Goal: Information Seeking & Learning: Learn about a topic

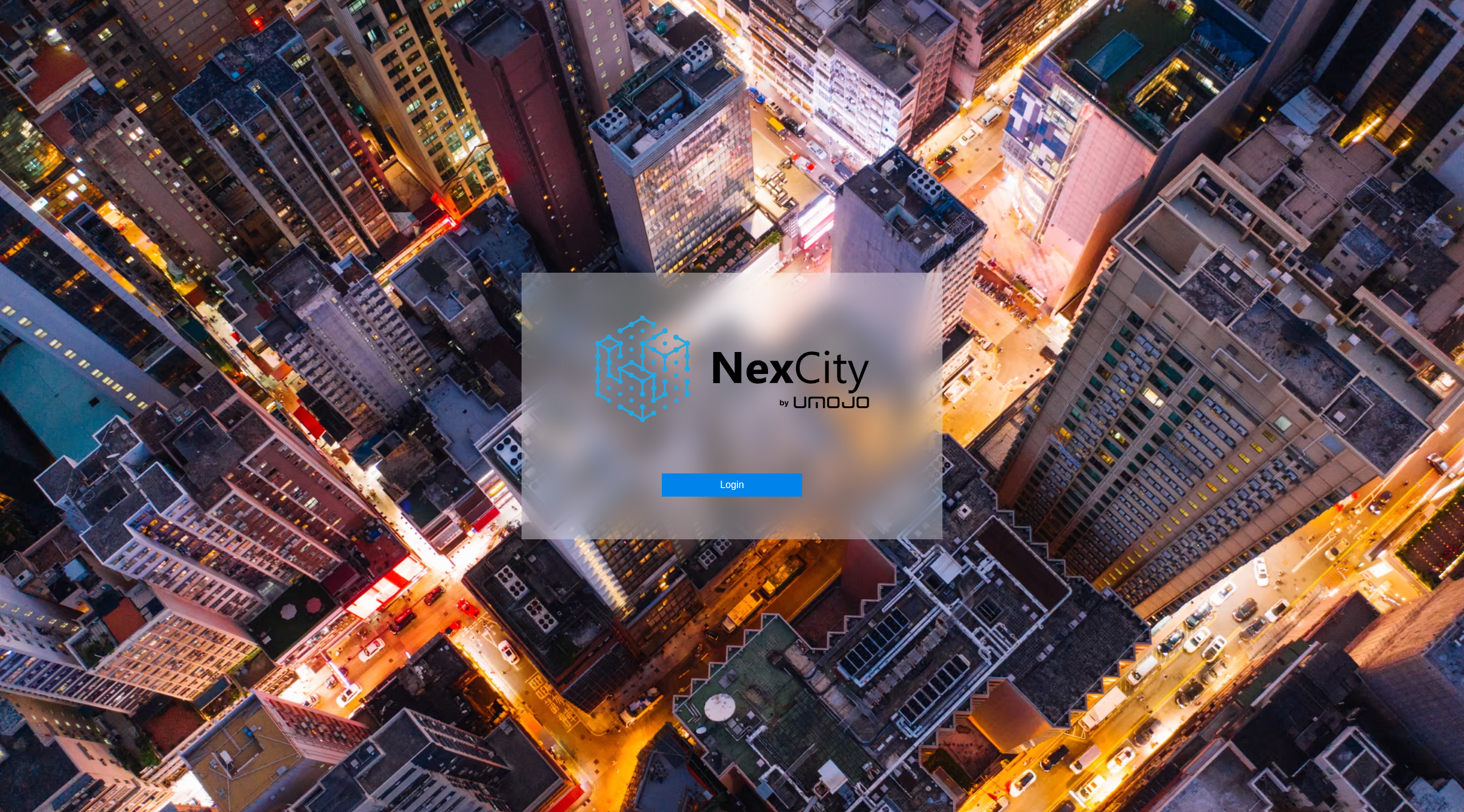
click at [704, 495] on button "Login" at bounding box center [732, 485] width 139 height 24
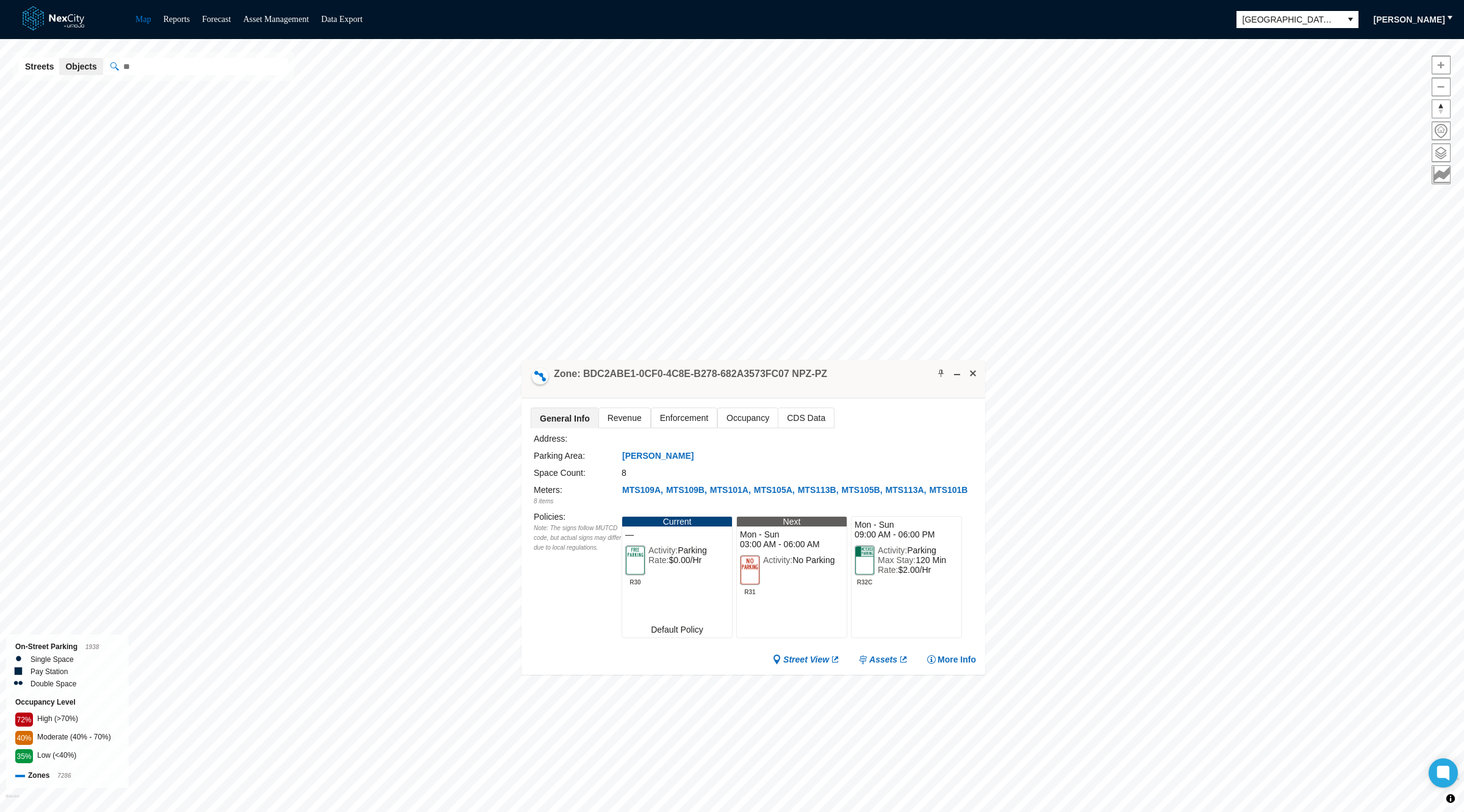
click at [615, 419] on span "Revenue" at bounding box center [624, 418] width 52 height 20
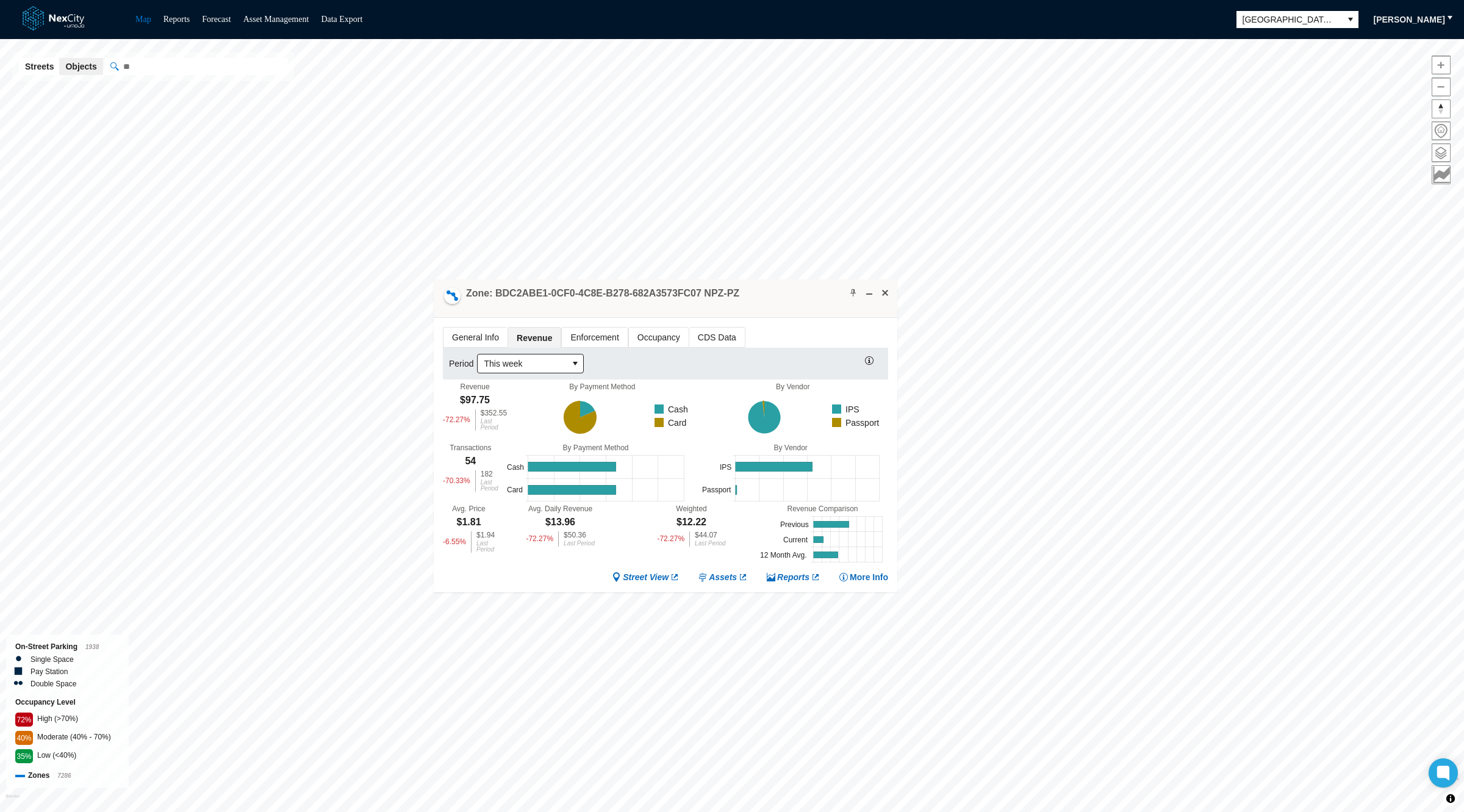
drag, startPoint x: 867, startPoint y: 376, endPoint x: 702, endPoint y: 246, distance: 210.1
click at [702, 279] on div "Zone: BDC2ABE1-0CF0-4C8E-B278-682A3573FC07 NPZ-PZ" at bounding box center [666, 298] width 464 height 38
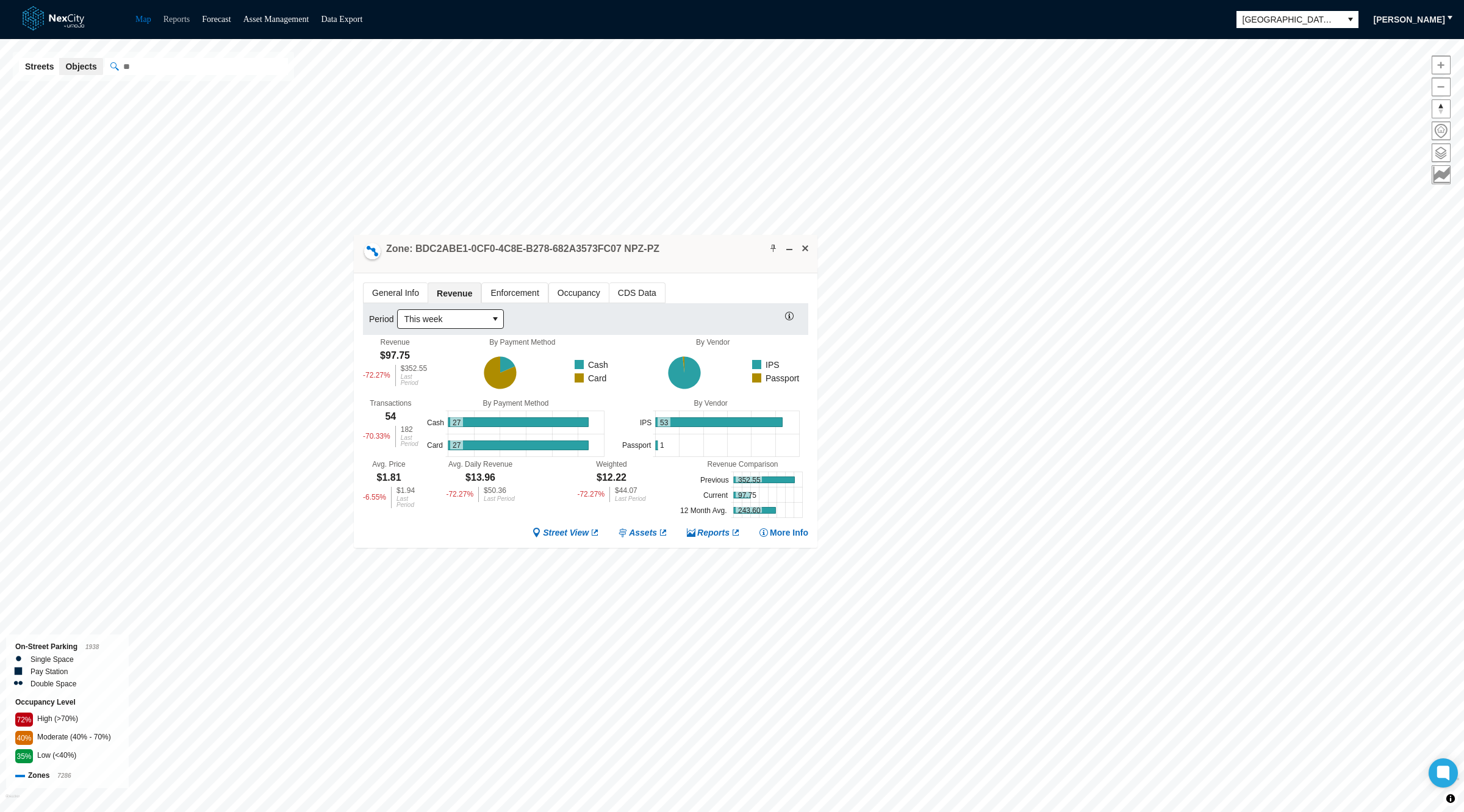
click at [174, 19] on link "Reports" at bounding box center [177, 19] width 27 height 9
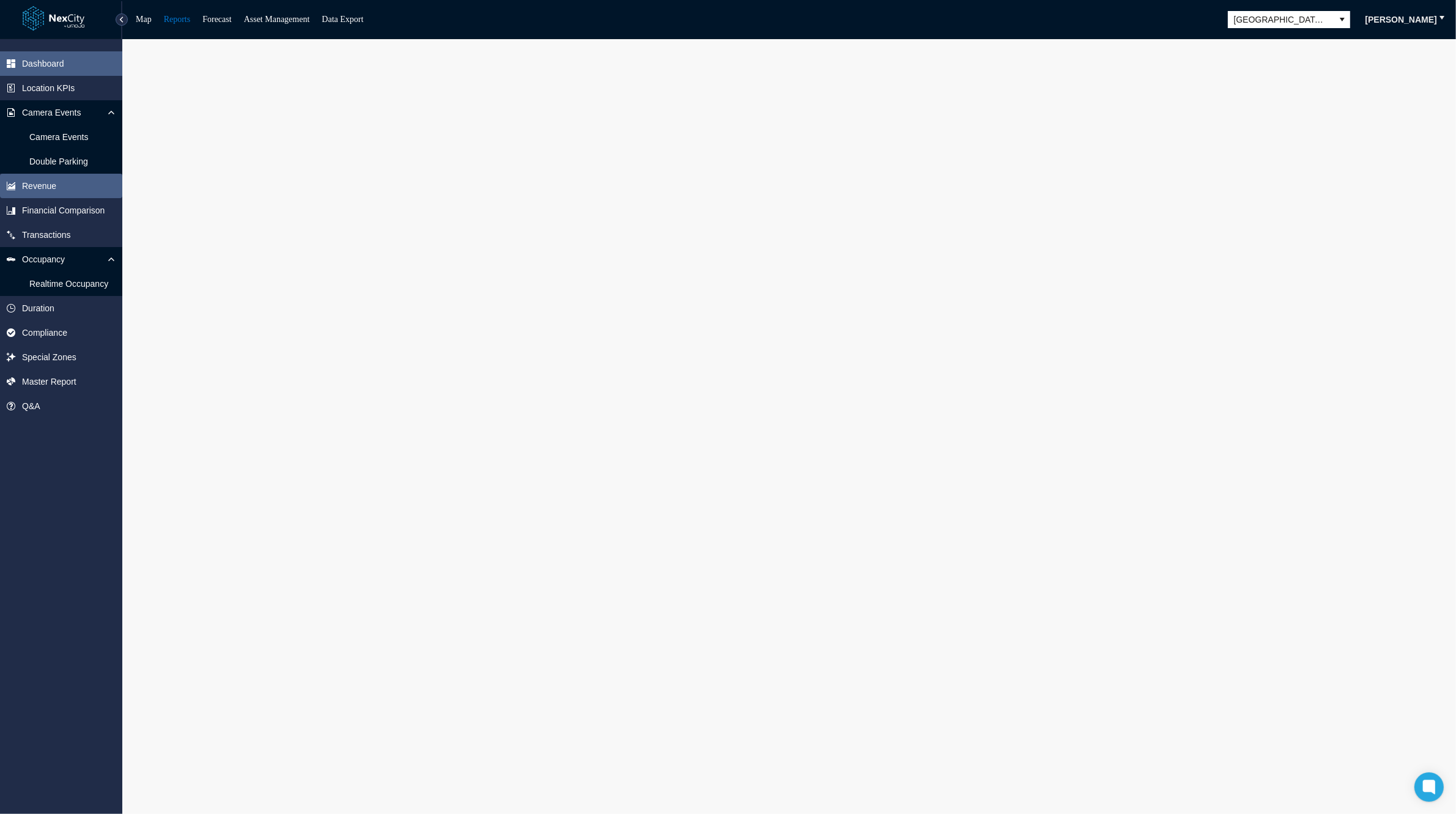
click at [71, 192] on span "Revenue" at bounding box center [61, 186] width 122 height 24
click at [72, 192] on span "Revenue" at bounding box center [61, 186] width 122 height 24
click at [35, 237] on span "Transactions" at bounding box center [46, 234] width 49 height 12
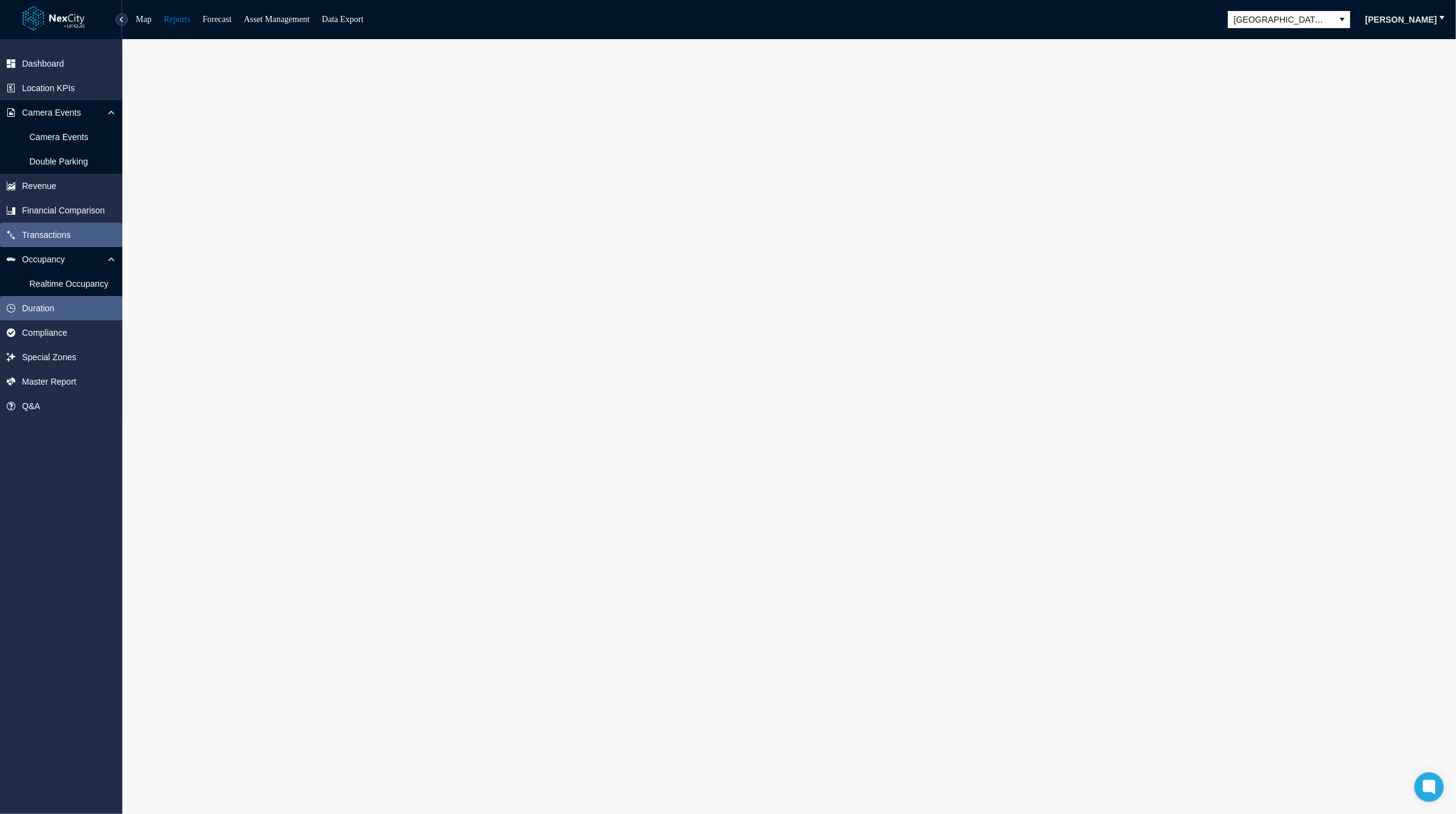
click at [34, 312] on span "Duration" at bounding box center [38, 307] width 33 height 12
click at [46, 58] on span "Dashboard" at bounding box center [43, 63] width 43 height 12
click at [50, 24] on link at bounding box center [61, 19] width 77 height 29
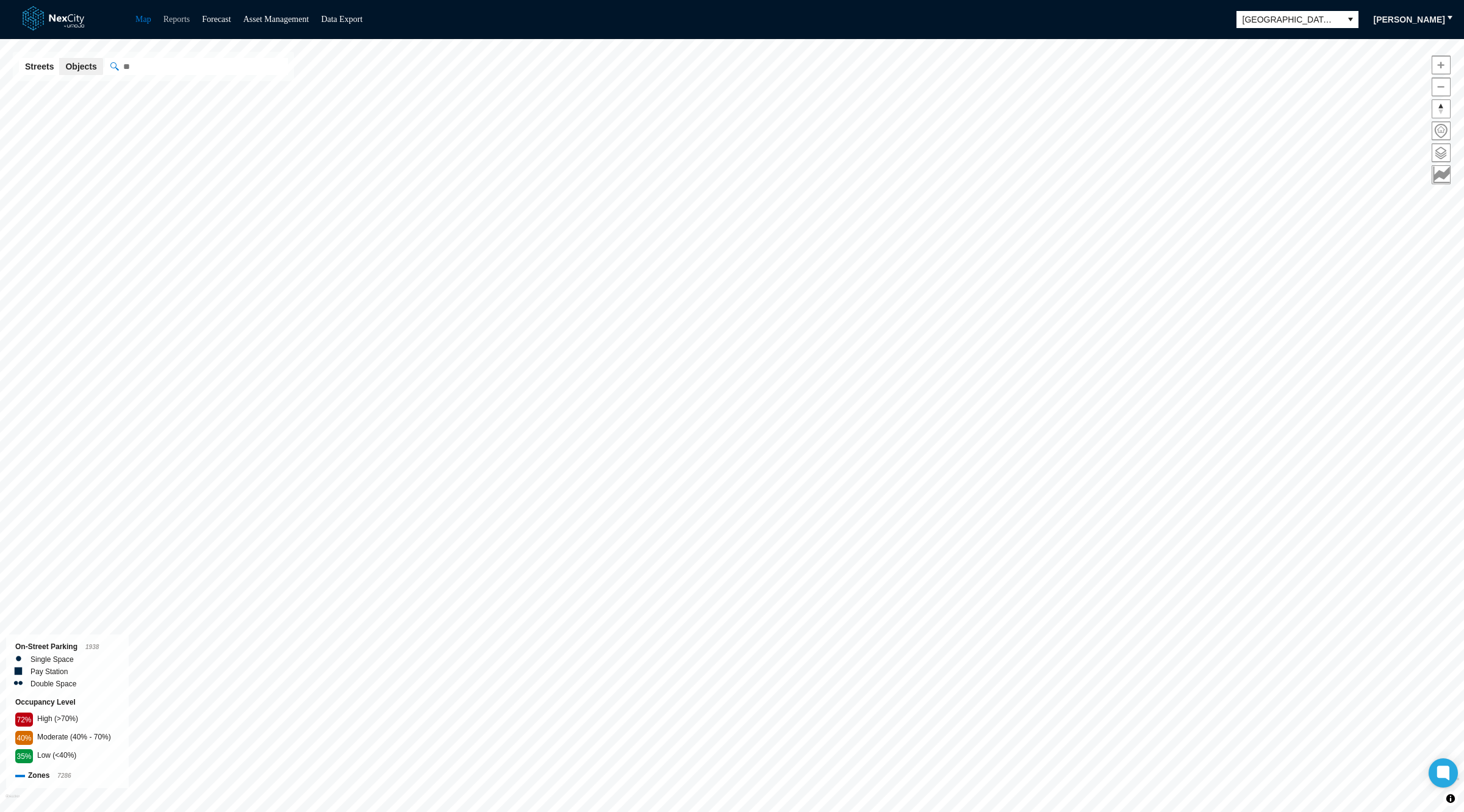
click at [179, 18] on link "Reports" at bounding box center [177, 19] width 27 height 9
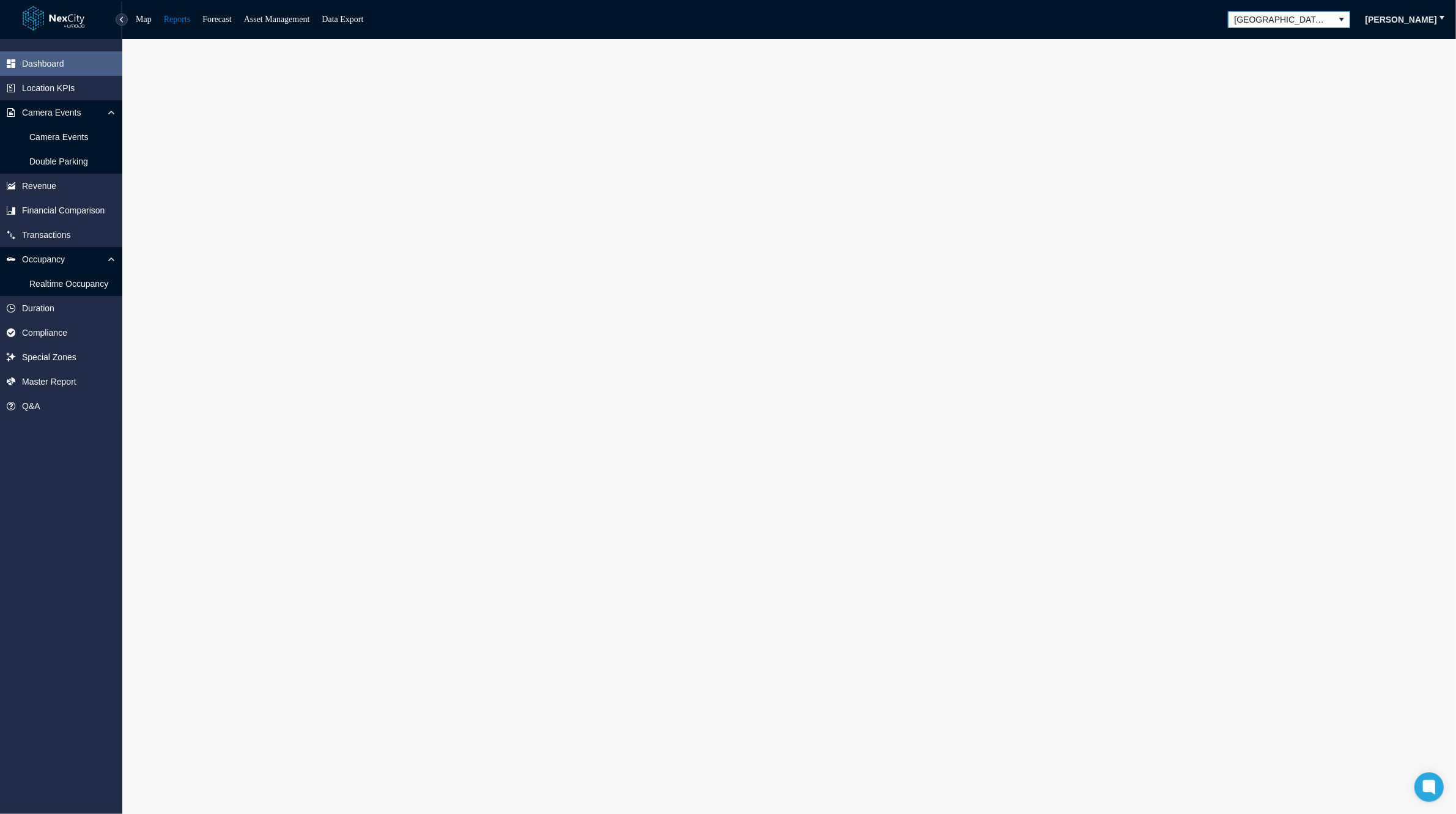
click at [1254, 20] on span "[GEOGRAPHIC_DATA][PERSON_NAME]" at bounding box center [1281, 19] width 93 height 12
click at [1247, 79] on span "Minneapolis" at bounding box center [1276, 81] width 89 height 12
click at [55, 66] on span "Dashboard" at bounding box center [43, 63] width 43 height 12
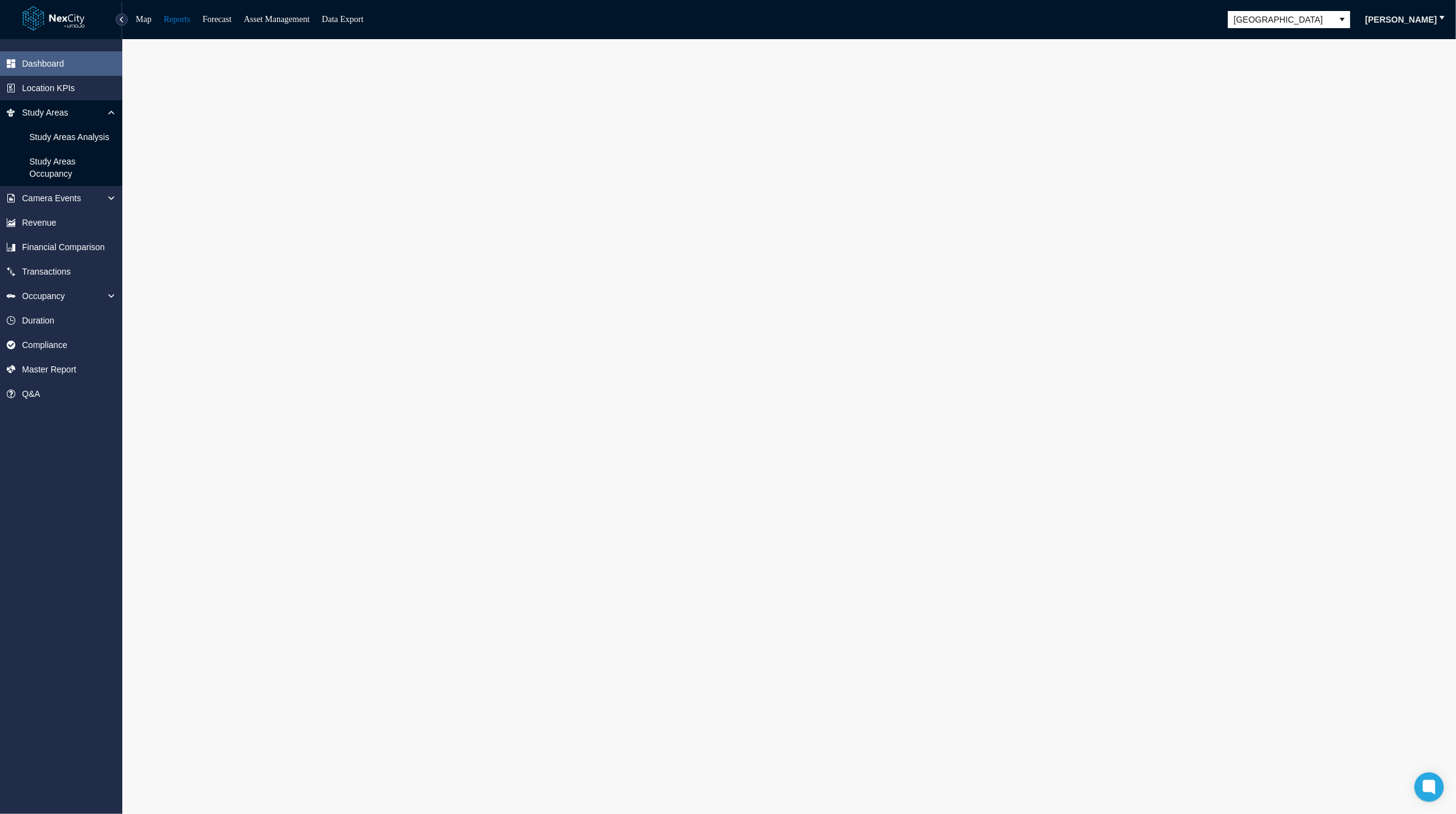
click at [63, 29] on link at bounding box center [61, 19] width 77 height 29
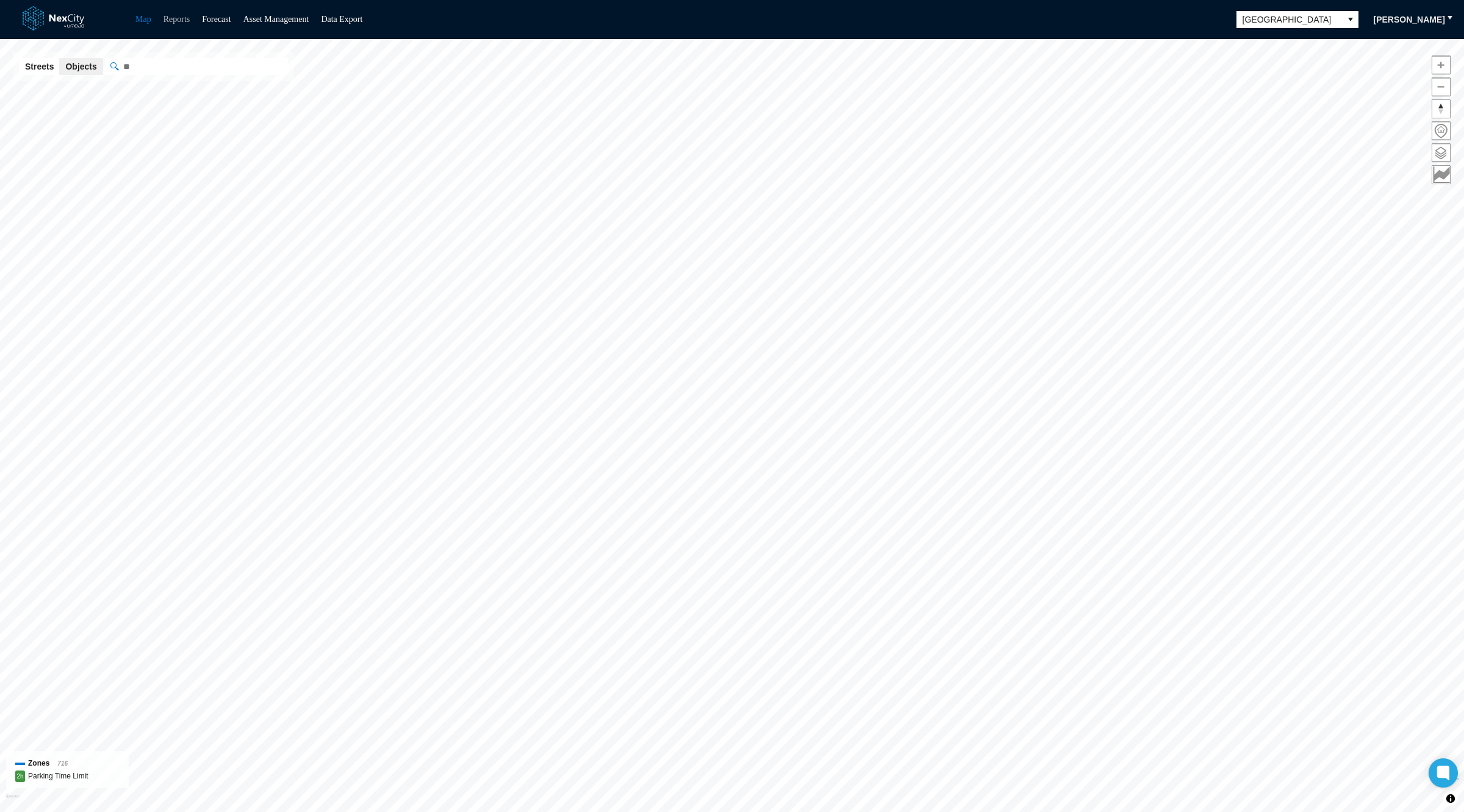
click at [174, 14] on link "Reports" at bounding box center [177, 19] width 27 height 9
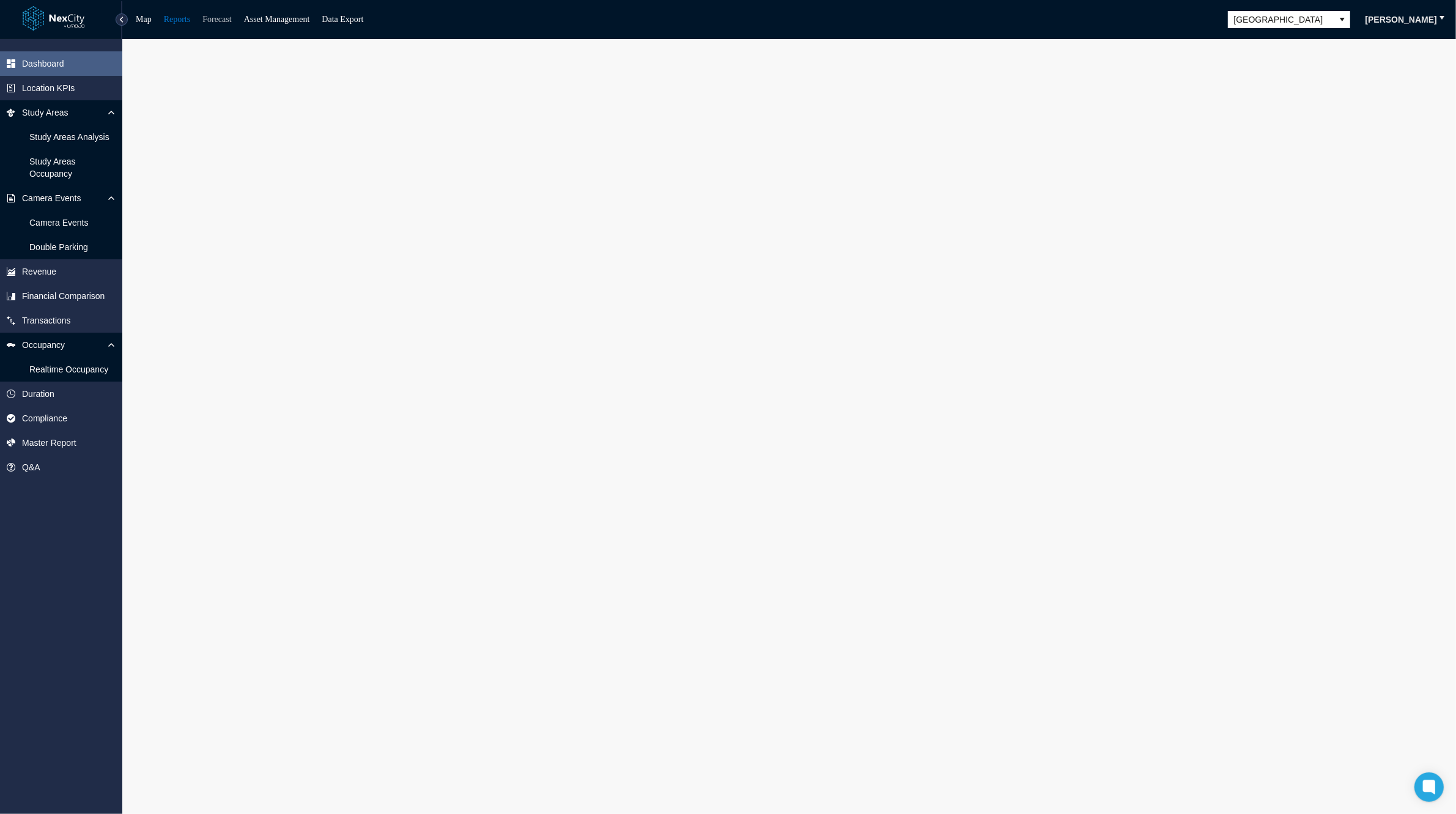
click at [219, 22] on link "Forecast" at bounding box center [217, 19] width 29 height 9
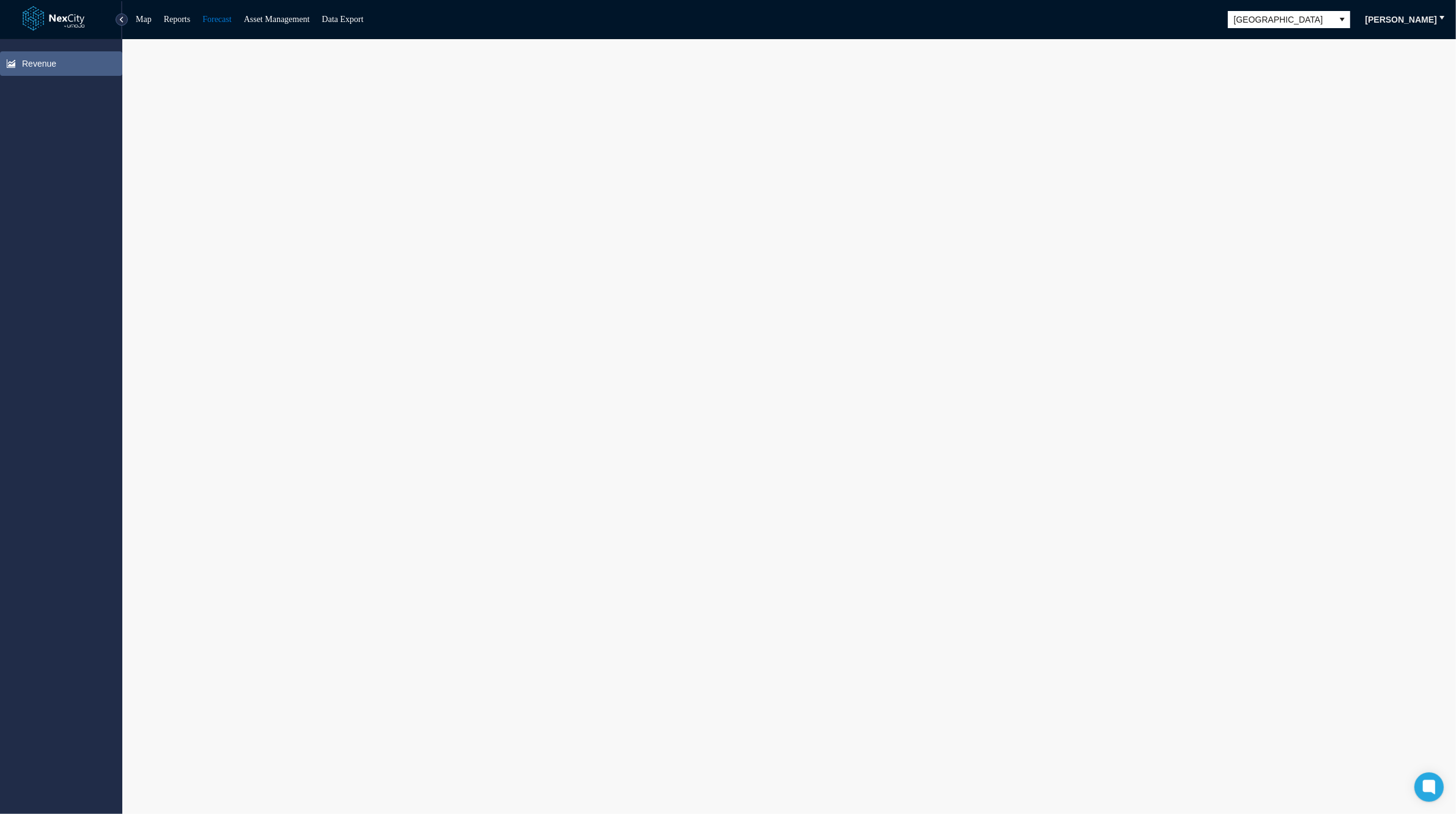
click at [49, 57] on span "Revenue" at bounding box center [39, 63] width 34 height 12
click at [53, 63] on span "Revenue" at bounding box center [39, 63] width 34 height 12
click at [174, 18] on link "Reports" at bounding box center [178, 19] width 27 height 9
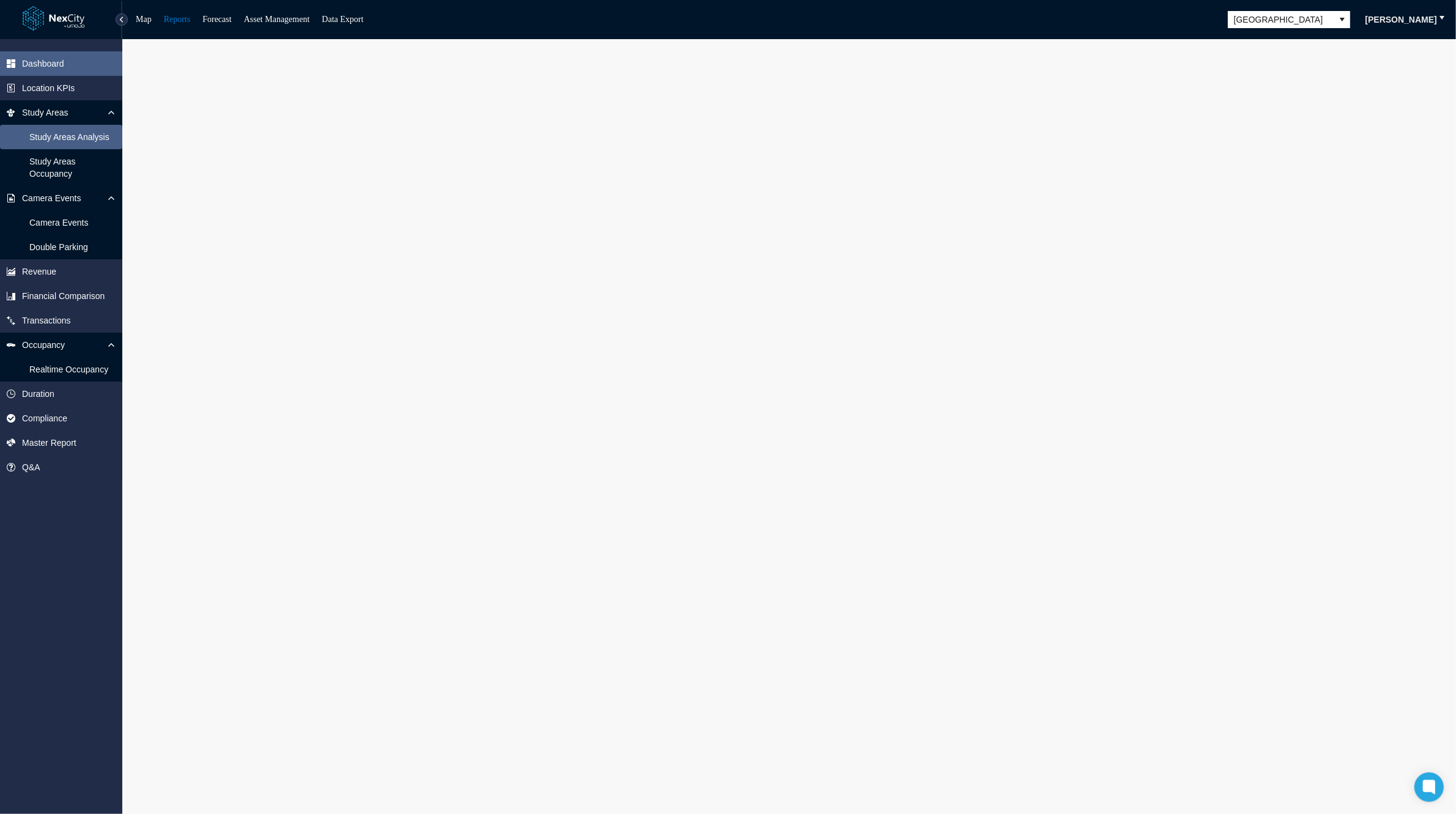
click at [74, 134] on span "Study Areas Analysis" at bounding box center [69, 136] width 80 height 12
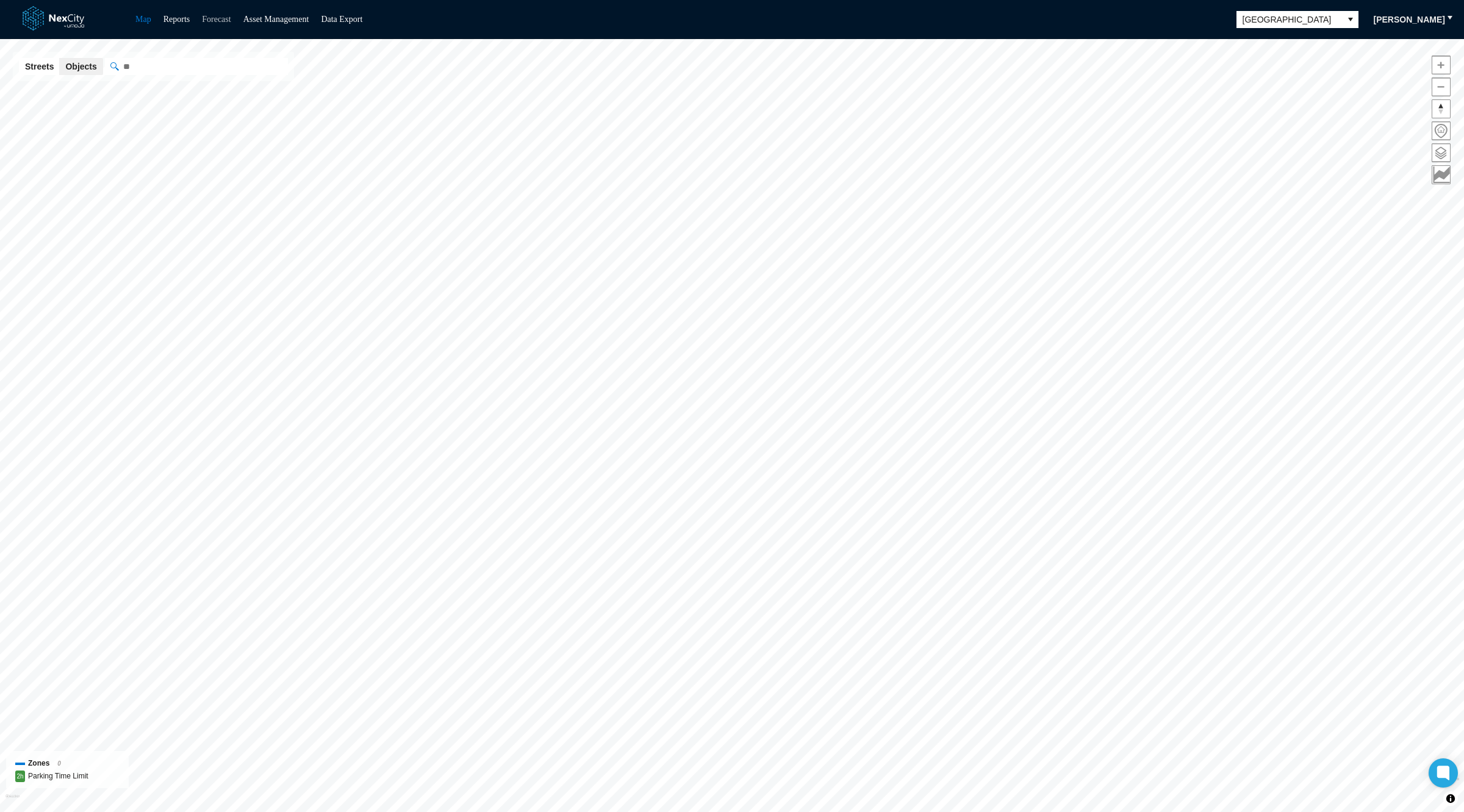
click at [231, 14] on link "Forecast" at bounding box center [216, 19] width 29 height 9
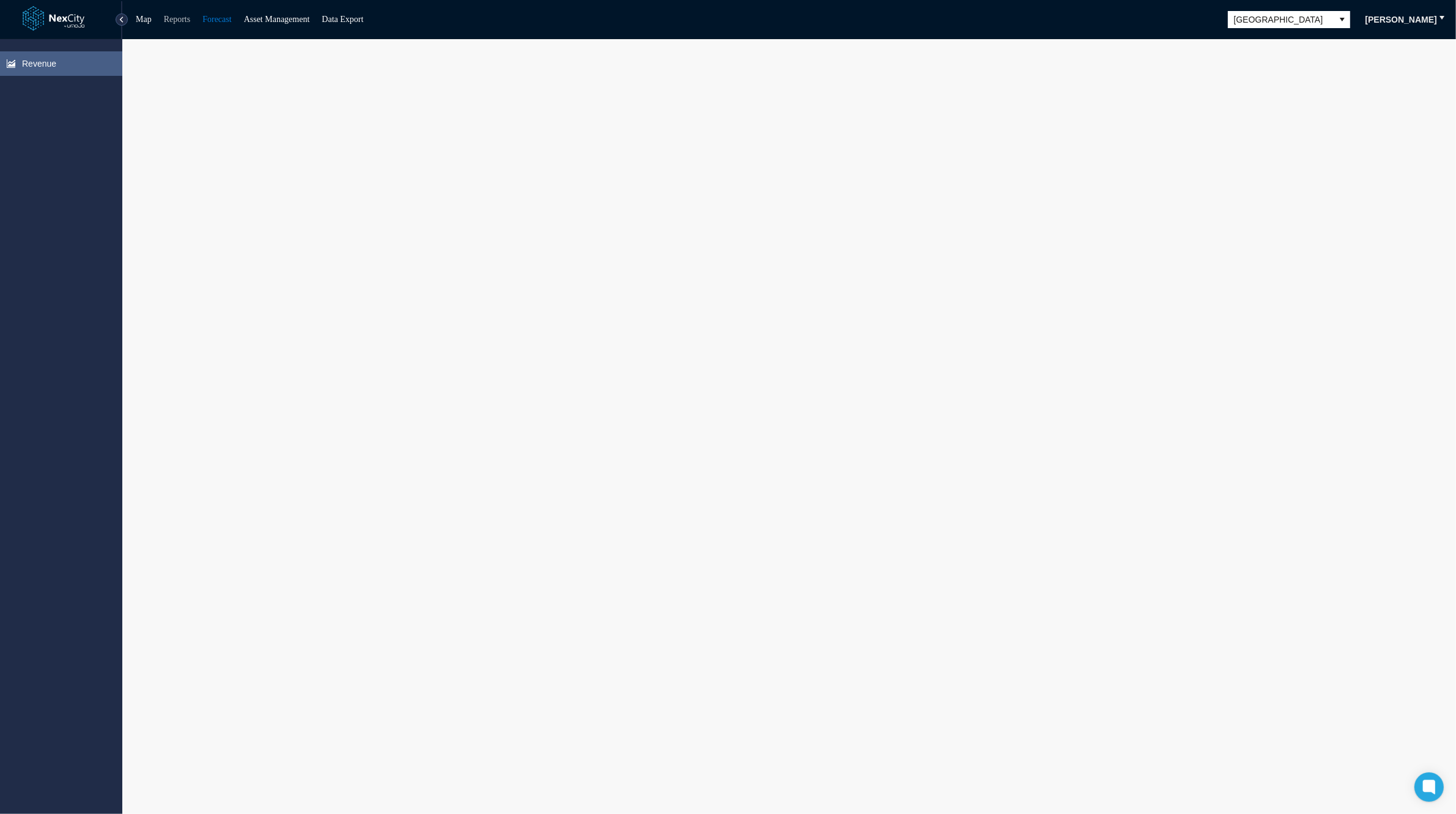
click at [182, 18] on link "Reports" at bounding box center [178, 19] width 27 height 9
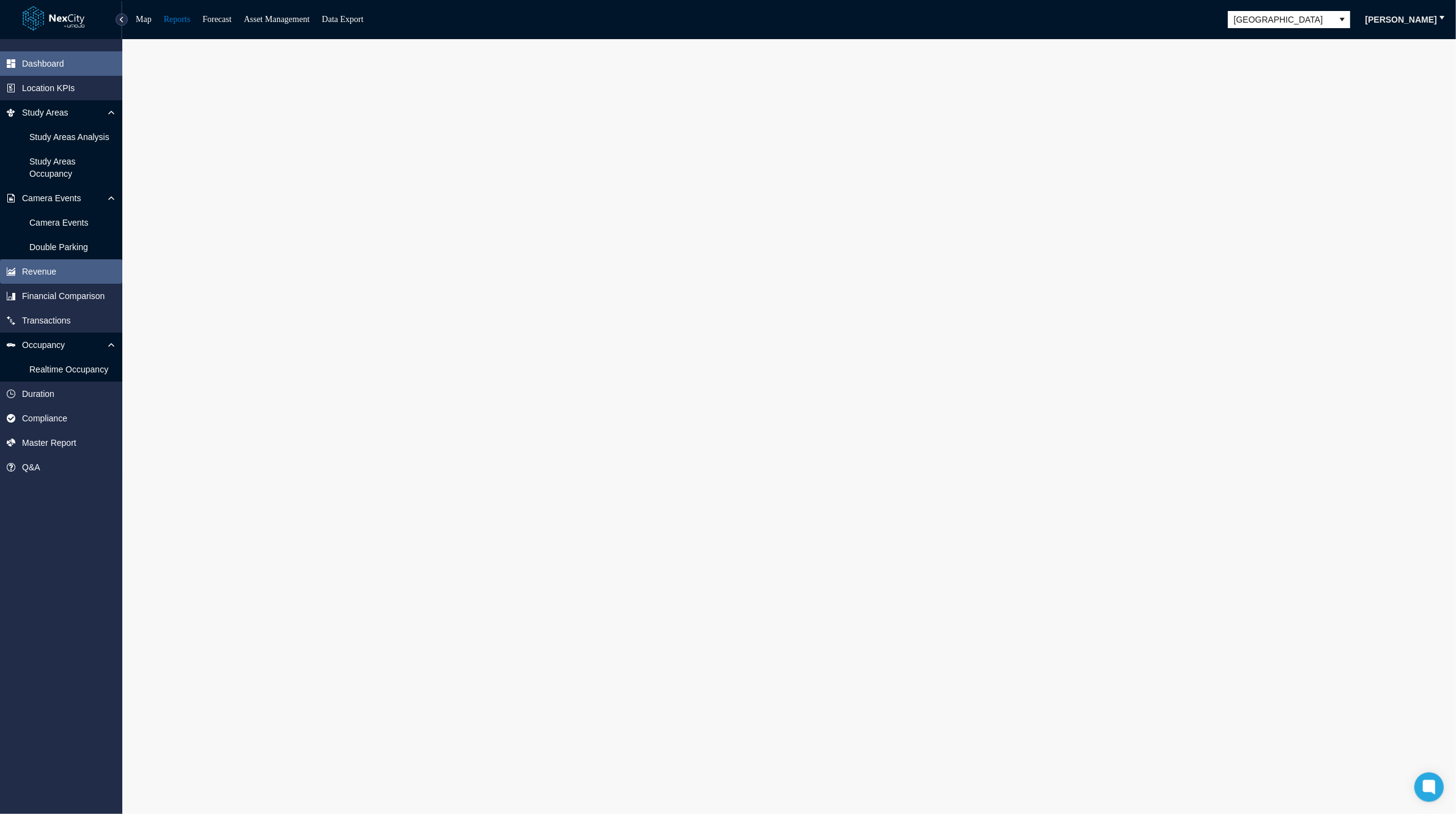
click at [53, 277] on span "Revenue" at bounding box center [61, 271] width 122 height 24
click at [1302, 16] on span "[GEOGRAPHIC_DATA]" at bounding box center [1281, 19] width 93 height 12
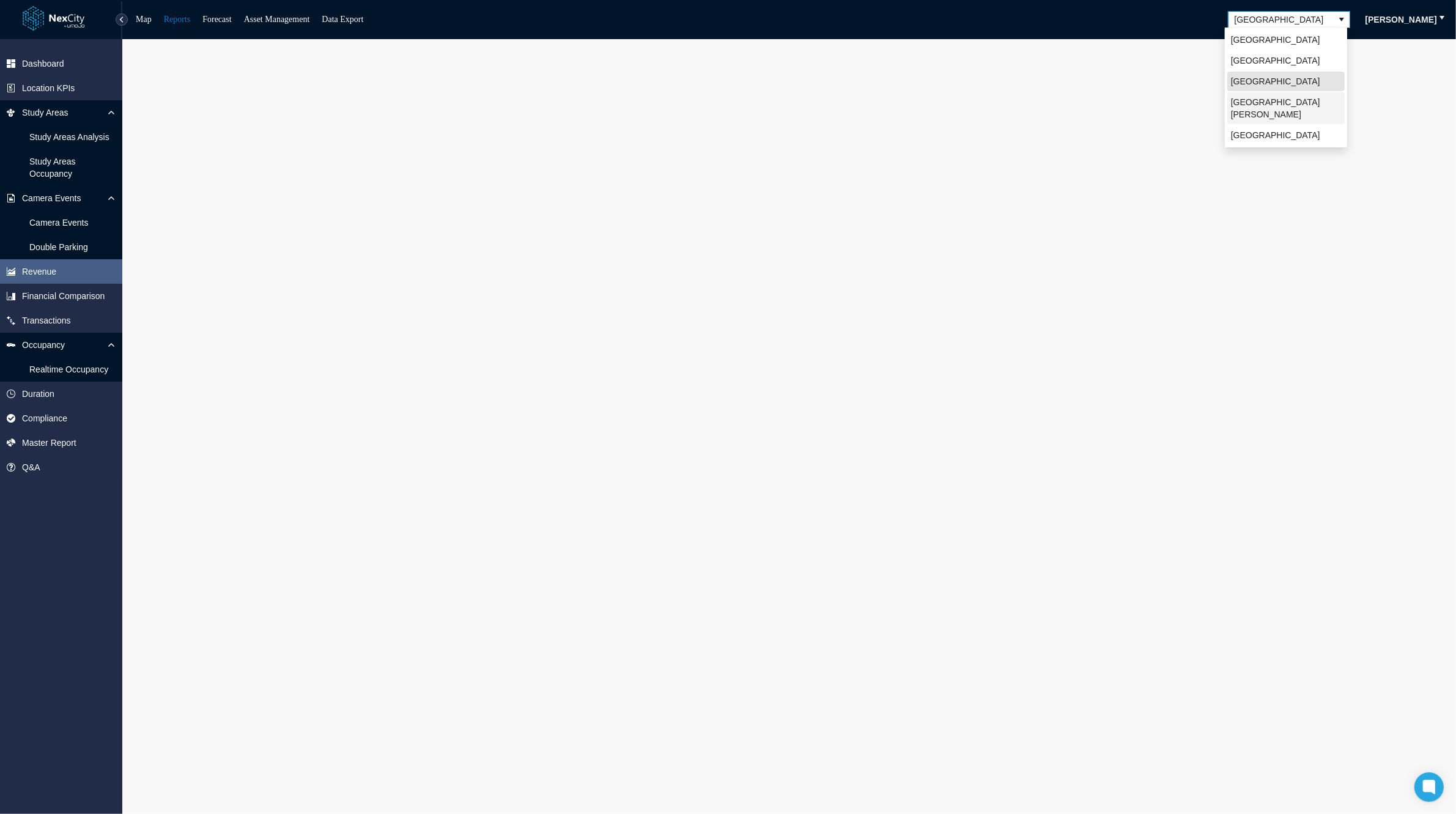
click at [1276, 102] on li "[GEOGRAPHIC_DATA][PERSON_NAME]" at bounding box center [1286, 108] width 118 height 32
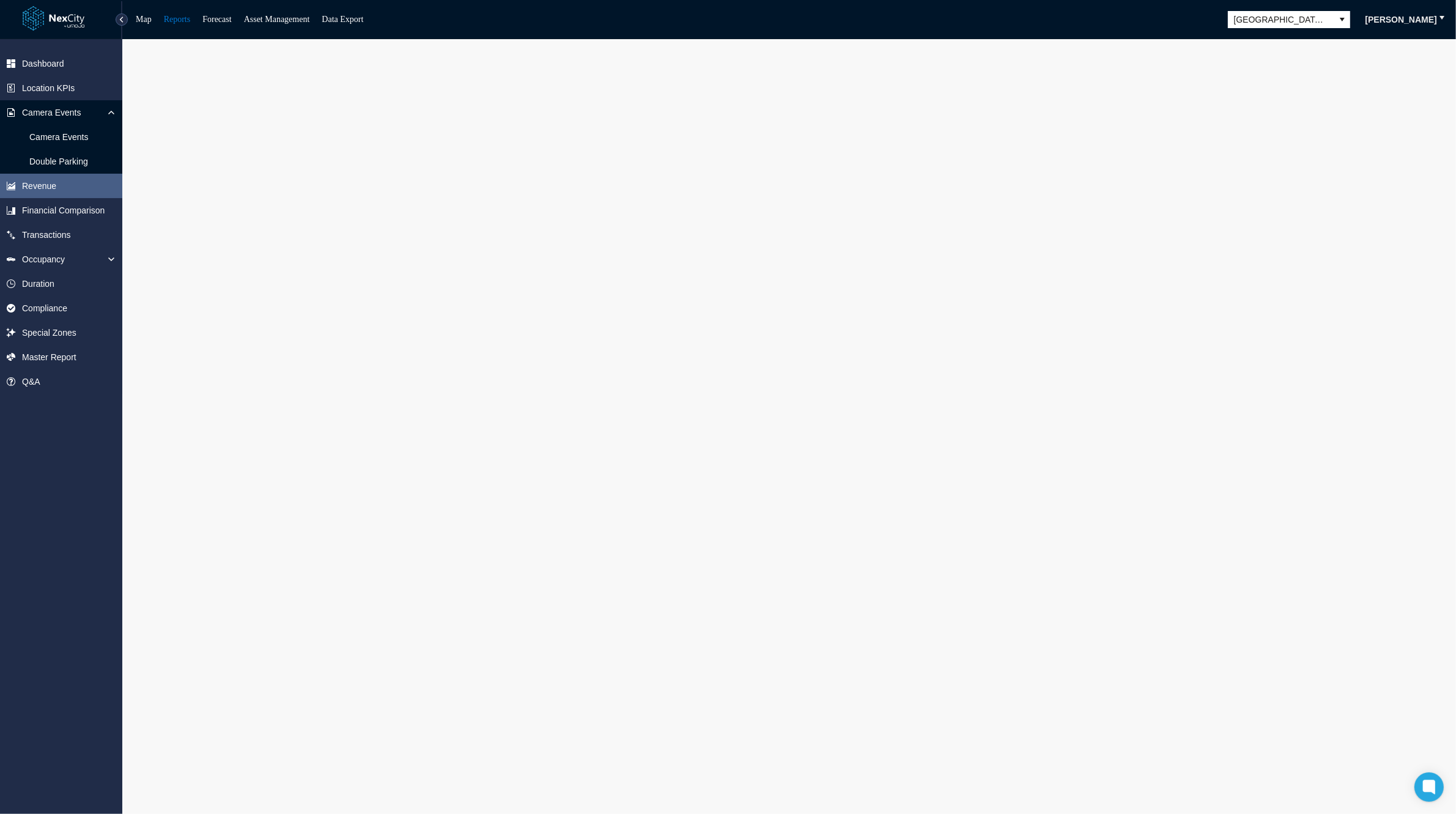
click at [699, 27] on div "Map Reports Forecast Asset Management Data Export [GEOGRAPHIC_DATA][PERSON_NAME…" at bounding box center [728, 19] width 1456 height 39
